Goal: Task Accomplishment & Management: Complete application form

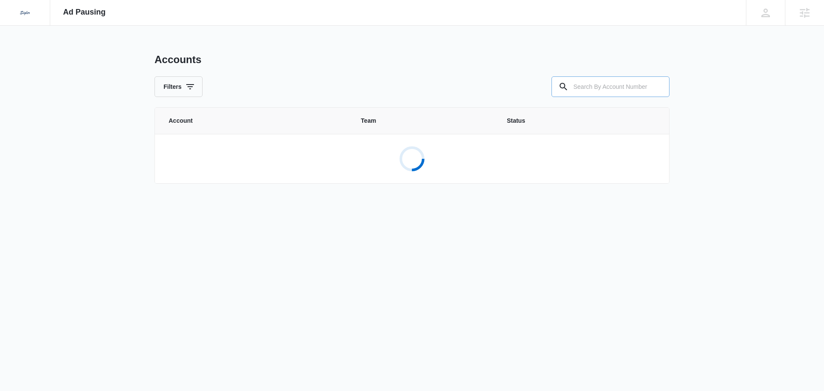
click at [603, 79] on input "text" at bounding box center [610, 86] width 118 height 21
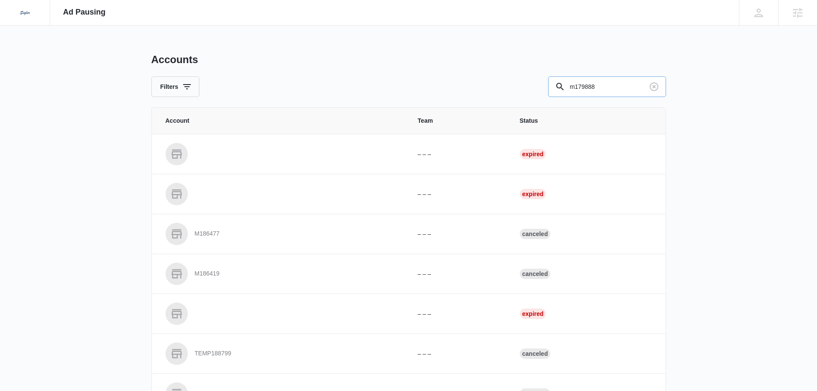
type input "m179888"
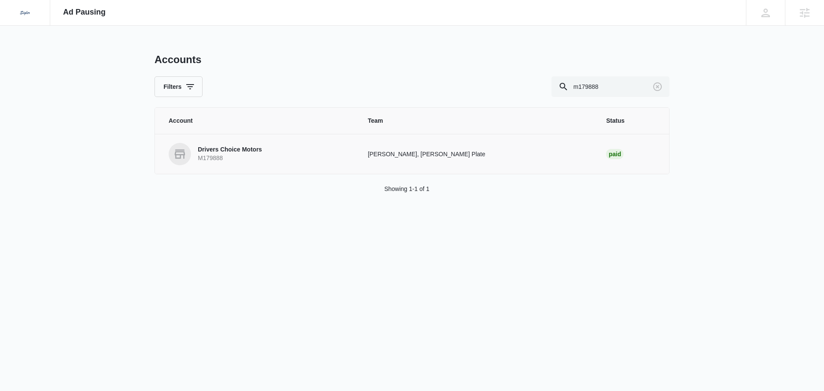
click at [347, 149] on link "Drivers Choice Motors M179888" at bounding box center [258, 154] width 178 height 22
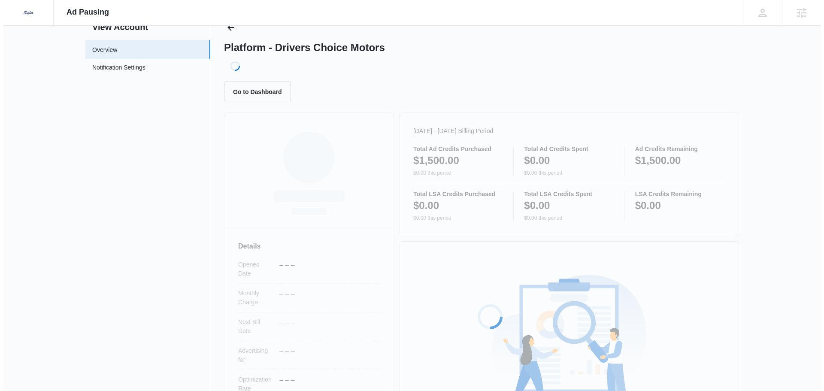
scroll to position [156, 0]
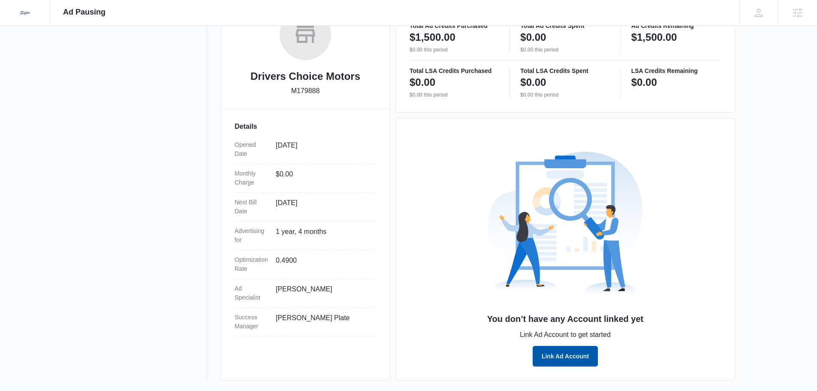
click at [558, 356] on button "Link Ad Account" at bounding box center [565, 356] width 65 height 21
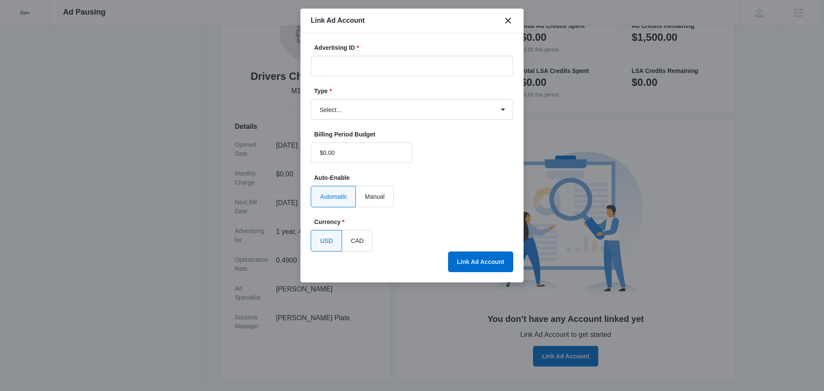
click at [414, 54] on div "Advertising ID *" at bounding box center [412, 59] width 202 height 33
click at [414, 62] on input "Advertising ID *" at bounding box center [412, 66] width 202 height 21
paste input "[PHONE_NUMBER]"
type input "[PHONE_NUMBER]"
click at [395, 106] on select "Select... Bing Ads Facebook Ads Google Ads" at bounding box center [412, 109] width 202 height 21
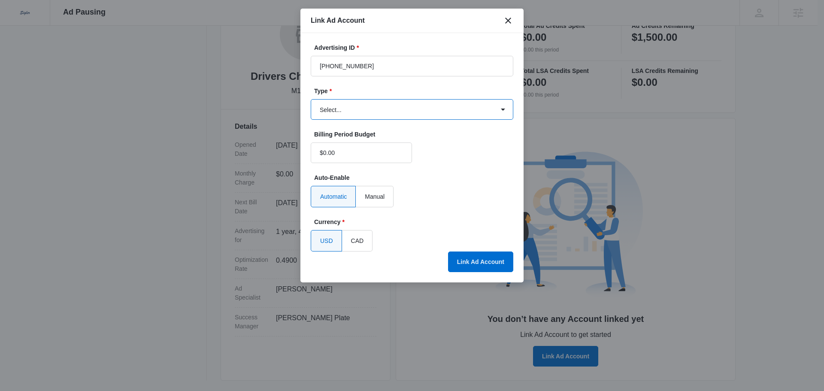
select select "google"
click at [311, 99] on select "Select... Bing Ads Facebook Ads Google Ads" at bounding box center [412, 109] width 202 height 21
click at [480, 266] on button "Link Ad Account" at bounding box center [480, 261] width 65 height 21
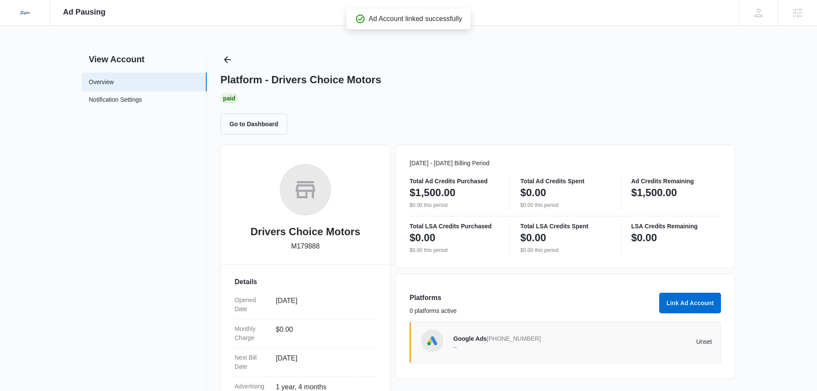
scroll to position [0, 0]
click at [251, 132] on button "Go to Dashboard" at bounding box center [253, 124] width 67 height 21
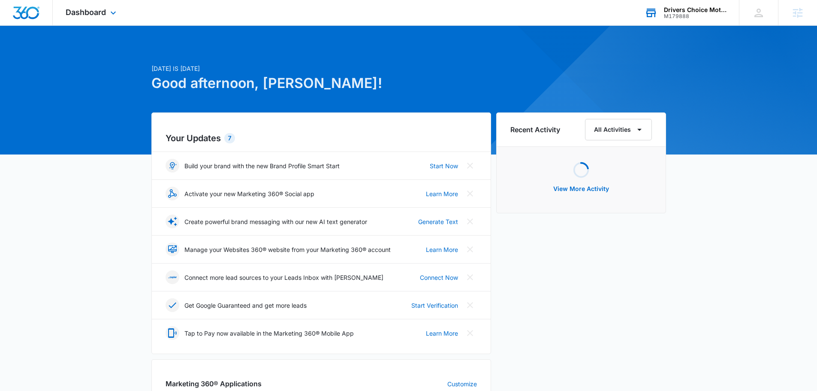
click at [715, 7] on div "Drivers Choice Motors" at bounding box center [695, 9] width 63 height 7
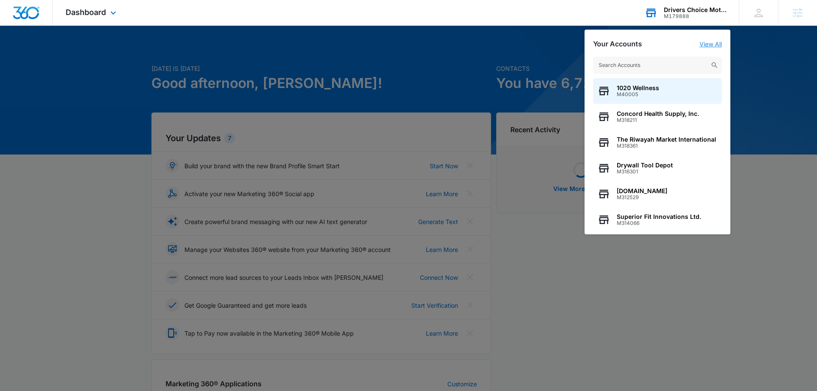
click at [708, 44] on link "View All" at bounding box center [711, 43] width 22 height 7
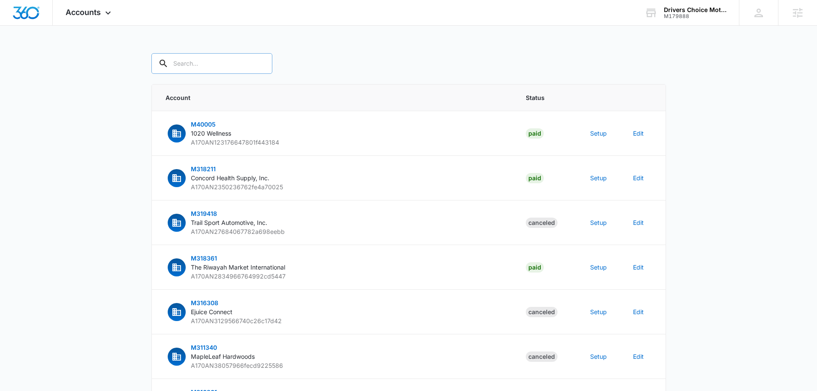
click at [204, 64] on input "text" at bounding box center [211, 63] width 121 height 21
type input "m179888"
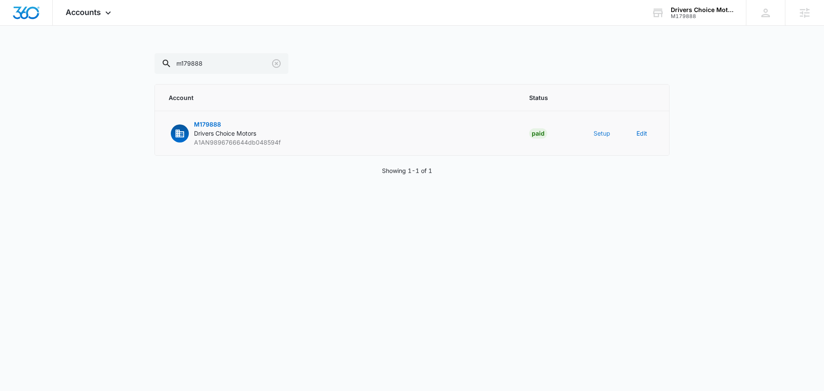
click at [597, 133] on button "Setup" at bounding box center [601, 133] width 17 height 9
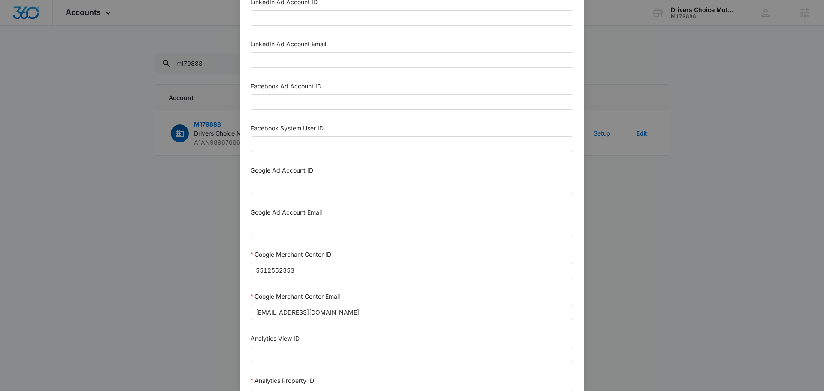
scroll to position [129, 0]
click at [330, 189] on input "Google Ad Account ID" at bounding box center [412, 186] width 323 height 15
paste input "[PHONE_NUMBER]"
type input "[PHONE_NUMBER]"
click at [321, 232] on input "Google Ad Account Email" at bounding box center [412, 228] width 323 height 15
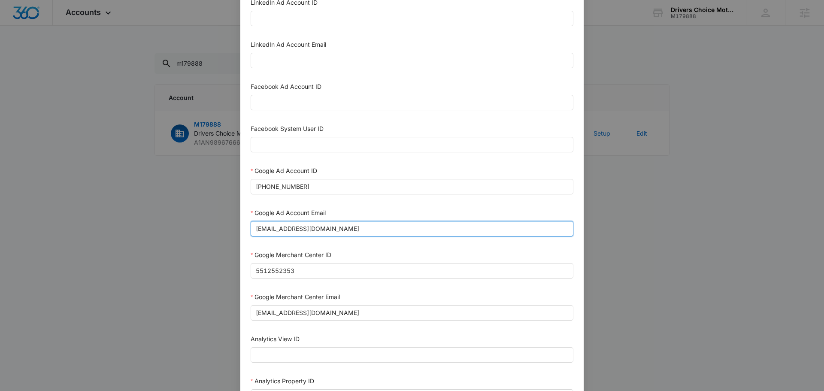
click at [312, 230] on input "m360+accounts1025@madwiremedia.com" at bounding box center [412, 228] width 323 height 15
type input "m360+accounts1024@madwiremedia.com"
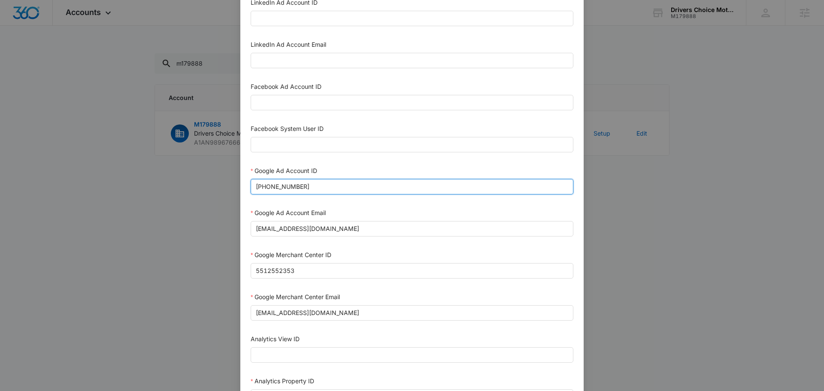
click at [525, 189] on input "[PHONE_NUMBER]" at bounding box center [412, 186] width 323 height 15
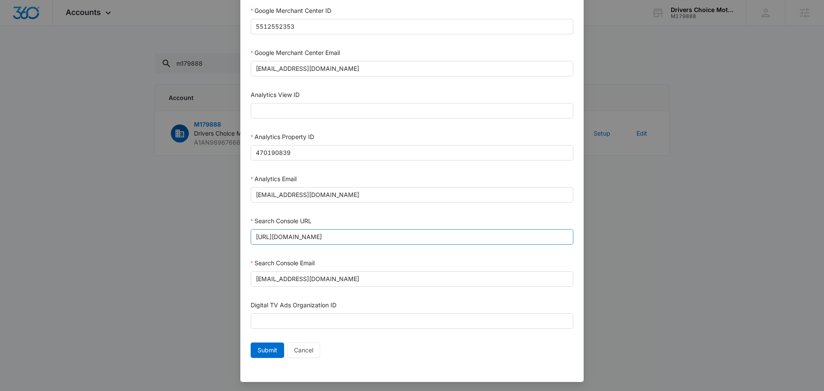
scroll to position [374, 0]
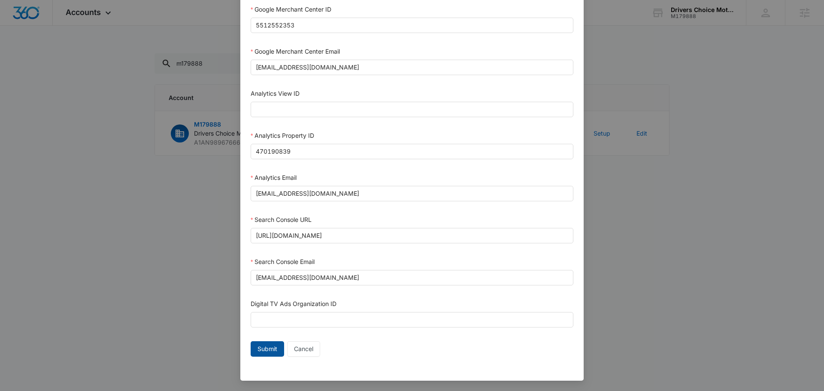
click at [262, 347] on span "Submit" at bounding box center [267, 348] width 20 height 9
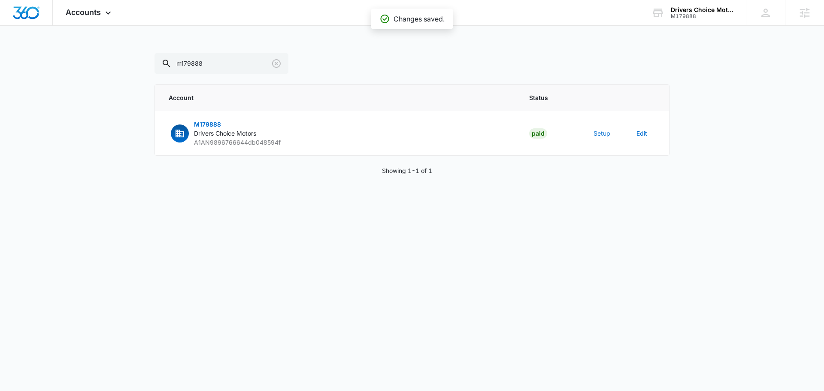
scroll to position [365, 0]
